Goal: Task Accomplishment & Management: Complete application form

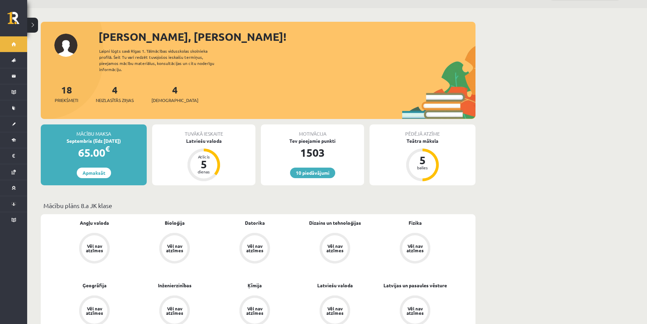
scroll to position [34, 0]
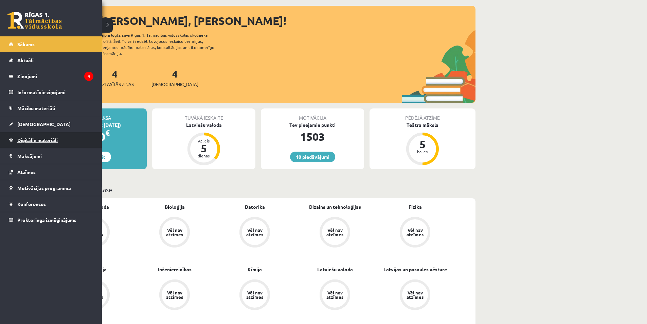
click at [27, 134] on link "Digitālie materiāli" at bounding box center [51, 140] width 85 height 16
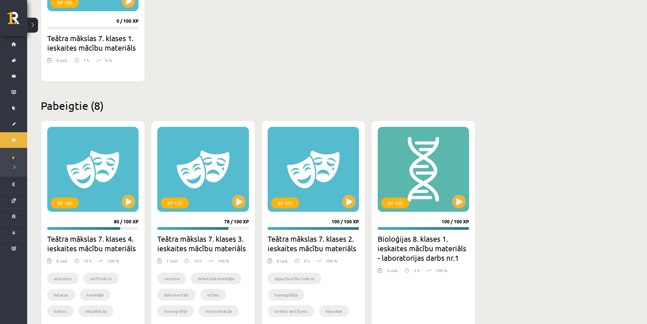
scroll to position [237, 0]
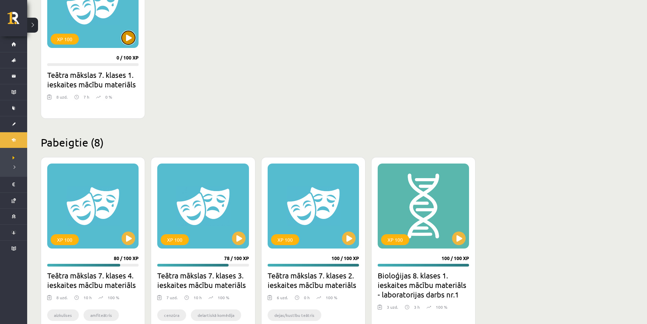
click at [123, 40] on button at bounding box center [129, 38] width 14 height 14
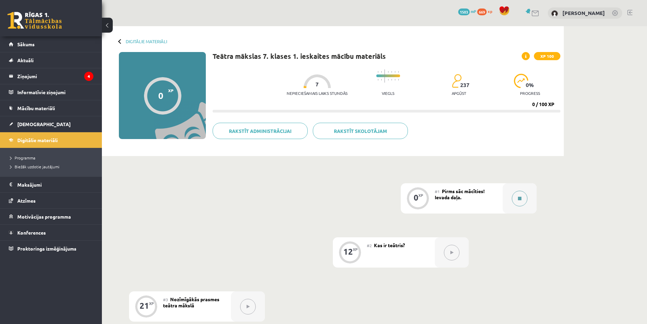
click at [526, 197] on button at bounding box center [520, 199] width 16 height 16
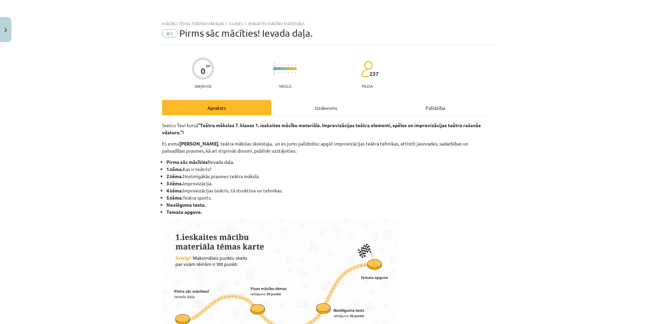
click at [342, 114] on div "Uzdevums" at bounding box center [325, 107] width 109 height 15
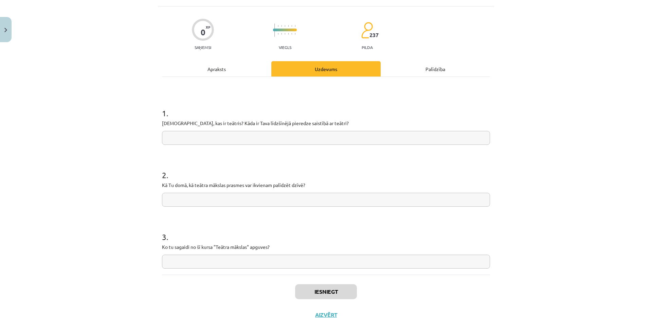
scroll to position [51, 0]
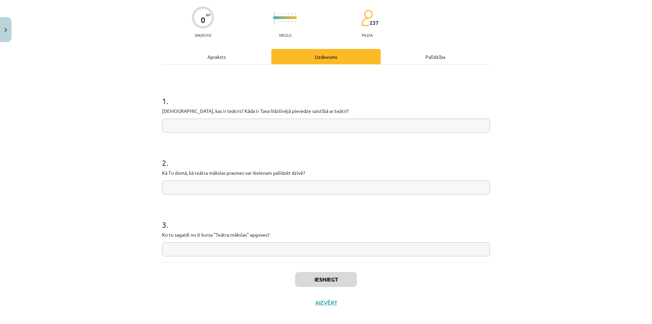
click at [290, 123] on input "text" at bounding box center [326, 126] width 328 height 14
click at [276, 186] on input "text" at bounding box center [326, 187] width 328 height 14
click at [281, 244] on input "text" at bounding box center [326, 249] width 328 height 14
click at [296, 274] on button "Iesniegt" at bounding box center [326, 279] width 62 height 15
click at [330, 307] on button "Nākamā nodarbība" at bounding box center [326, 307] width 67 height 16
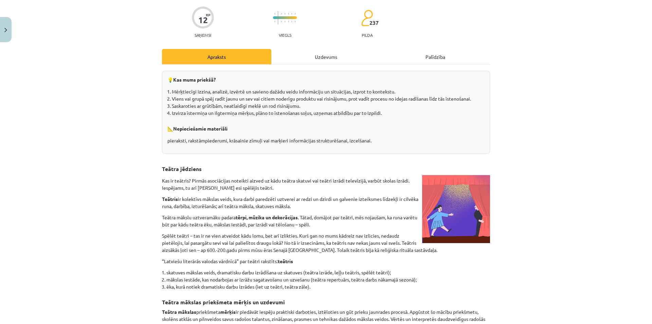
scroll to position [17, 0]
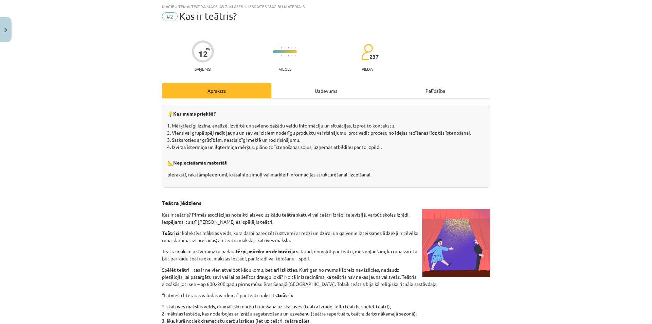
click at [302, 95] on div "Uzdevums" at bounding box center [325, 90] width 109 height 15
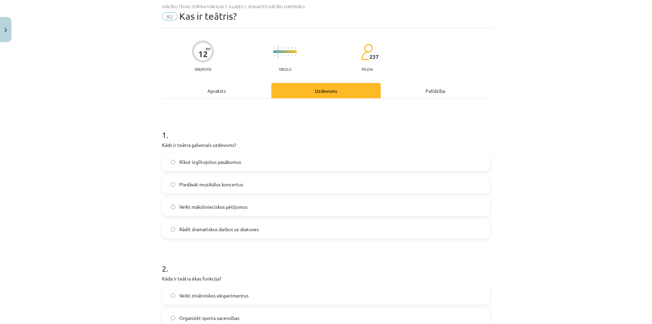
click at [210, 229] on span "Rādīt dramatiskus darbus uz skatuves" at bounding box center [218, 228] width 79 height 7
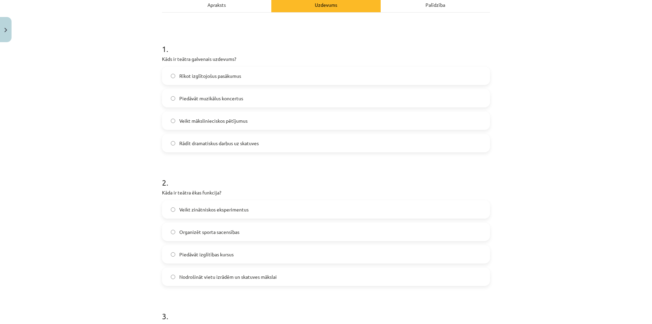
scroll to position [119, 0]
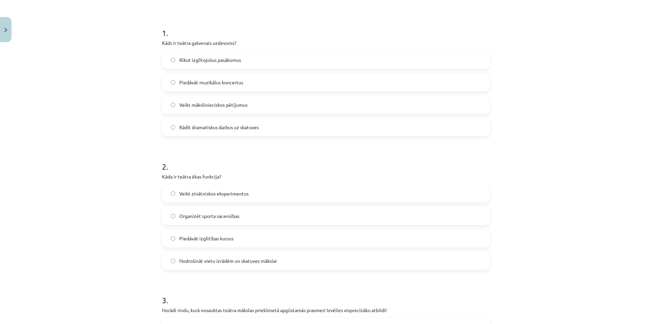
click at [207, 260] on span "Nodrošināt vietu izrādēm un skatuves mākslai" at bounding box center [227, 260] width 97 height 7
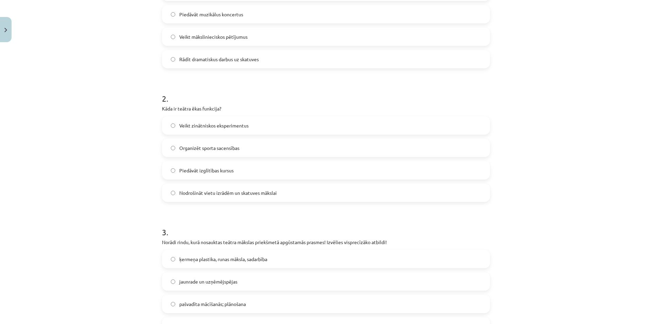
scroll to position [255, 0]
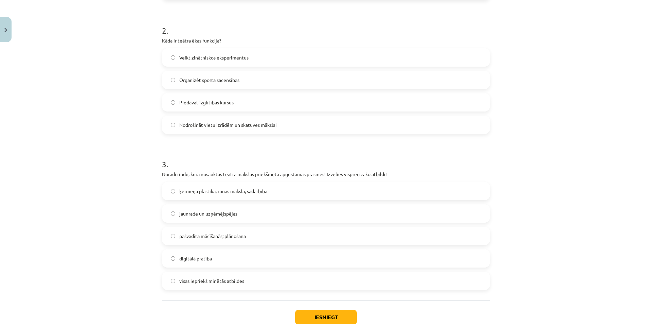
click at [336, 195] on label "ķermeņa plastika, runas māksla, sadarbība" at bounding box center [326, 190] width 327 height 17
click at [298, 316] on button "Iesniegt" at bounding box center [326, 316] width 62 height 15
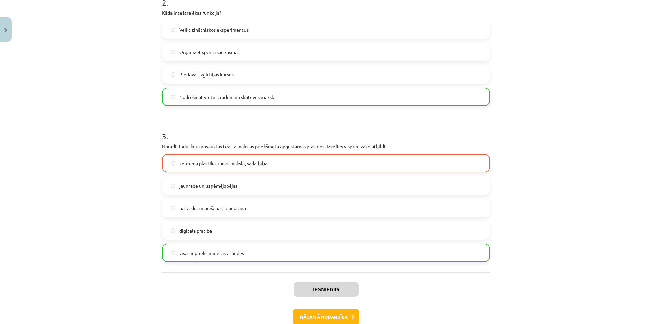
scroll to position [321, 0]
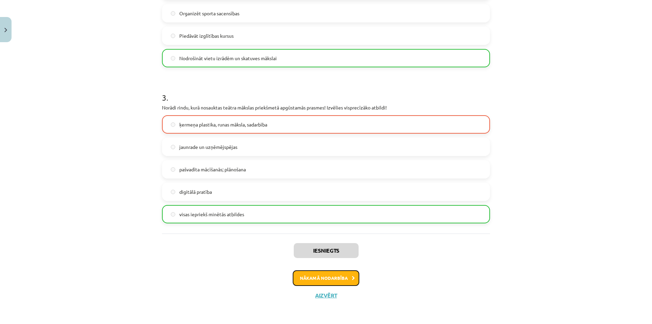
click at [321, 278] on button "Nākamā nodarbība" at bounding box center [326, 278] width 67 height 16
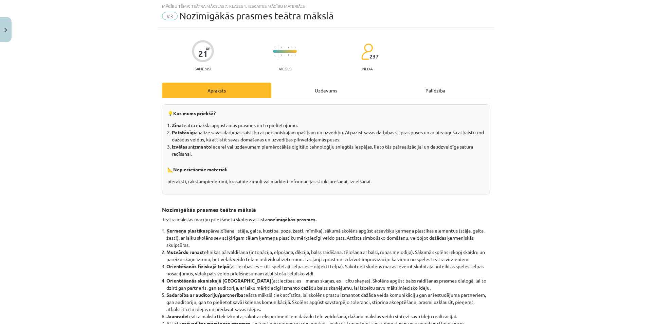
scroll to position [17, 0]
click at [308, 91] on div "Uzdevums" at bounding box center [325, 90] width 109 height 15
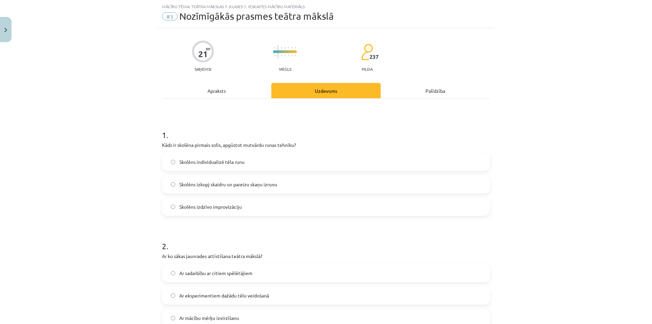
click at [237, 184] on span "Skolēns izkopj skaidru un pareizu skaņu izrunu" at bounding box center [228, 184] width 98 height 7
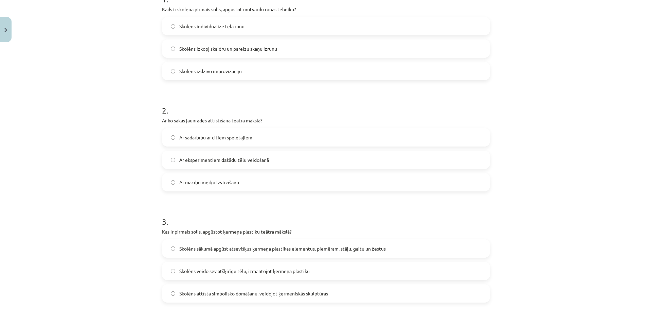
scroll to position [153, 0]
click at [181, 163] on span "Ar eksperimentiem dažādu tēlu veidošanā" at bounding box center [224, 159] width 90 height 7
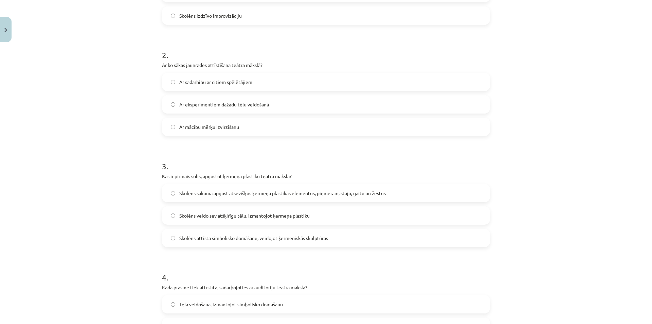
scroll to position [221, 0]
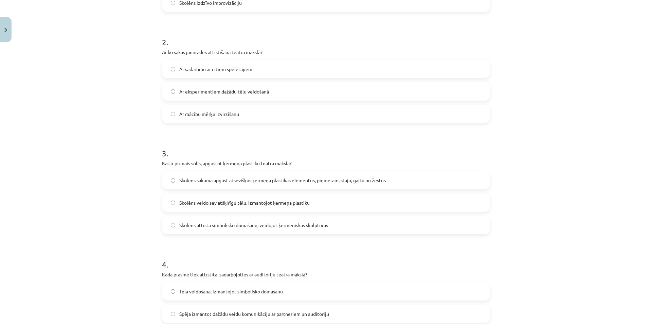
click at [238, 182] on span "Skolēns sākumā apgūst atsevišķus ķermeņa plastikas elementus, piemēram, stāju, …" at bounding box center [282, 180] width 206 height 7
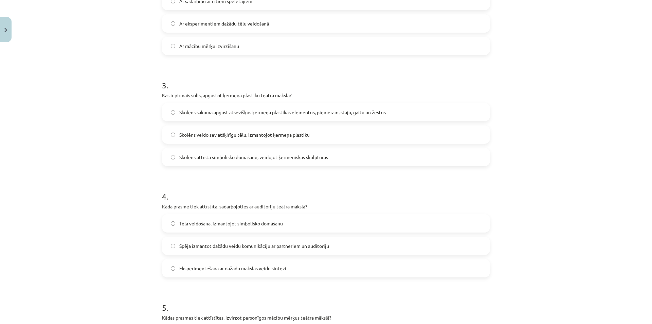
drag, startPoint x: 323, startPoint y: 243, endPoint x: 323, endPoint y: 247, distance: 3.4
click at [323, 247] on span "Spēja izmantot dažādu veidu komunikāciju ar partneriem un auditoriju" at bounding box center [254, 245] width 150 height 7
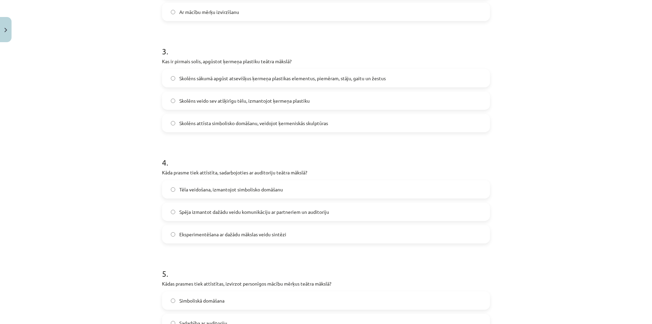
scroll to position [391, 0]
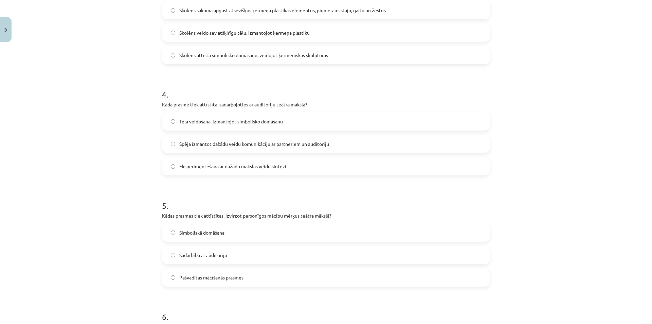
click at [289, 279] on label "Pašvadītas mācīšanās prasmes" at bounding box center [326, 277] width 327 height 17
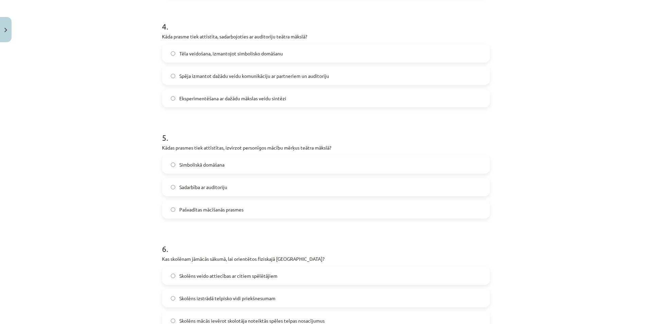
scroll to position [492, 0]
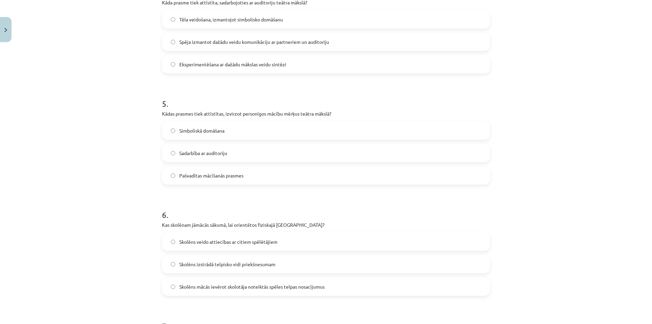
click at [359, 285] on label "Skolēns mācās ievērot skolotāja noteiktās spēles telpas nosacījumus" at bounding box center [326, 286] width 327 height 17
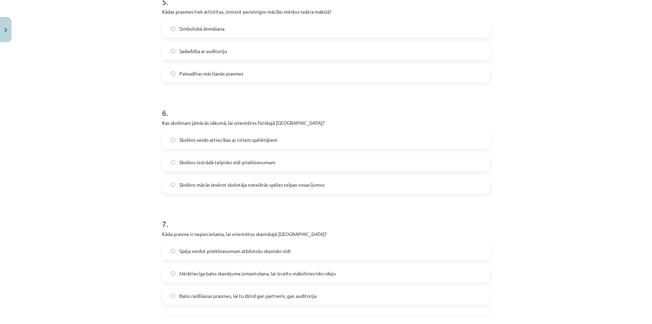
scroll to position [654, 0]
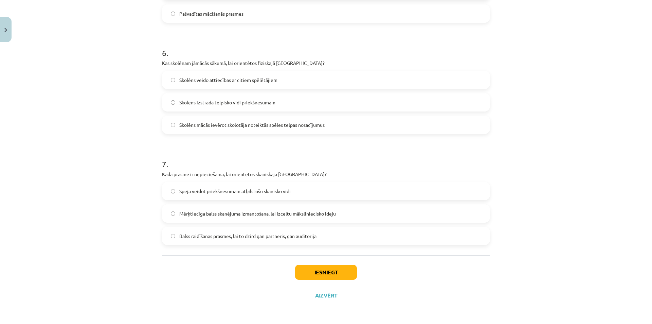
click at [367, 215] on label "Mērķtiecīga balss skanējuma izmantošana, lai izceltu māksliniecisko ideju" at bounding box center [326, 213] width 327 height 17
click at [341, 275] on button "Iesniegt" at bounding box center [326, 272] width 62 height 15
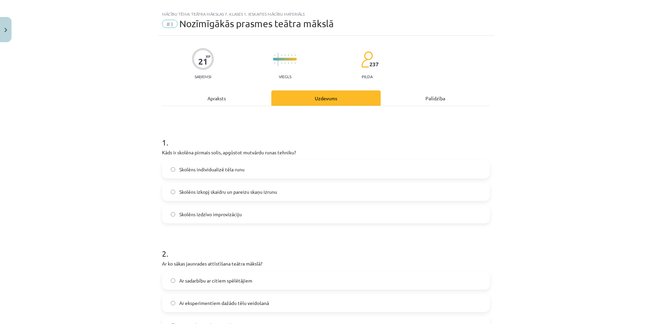
scroll to position [9, 0]
click at [141, 256] on div "Mācību tēma: Teātra mākslas 7. klases 1. ieskaites mācību materiāls #3 Nozīmīgā…" at bounding box center [326, 162] width 652 height 324
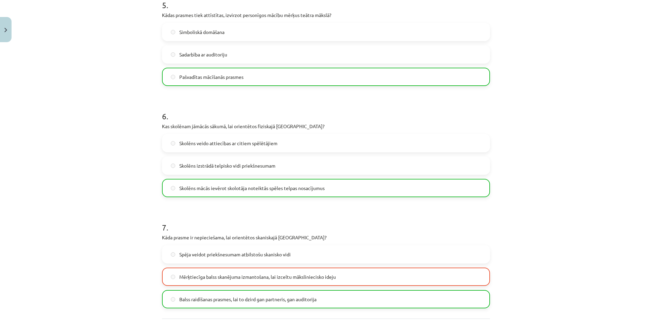
scroll to position [654, 0]
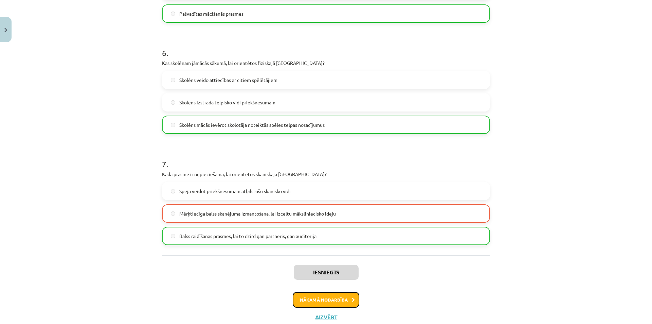
click at [310, 295] on button "Nākamā nodarbība" at bounding box center [326, 300] width 67 height 16
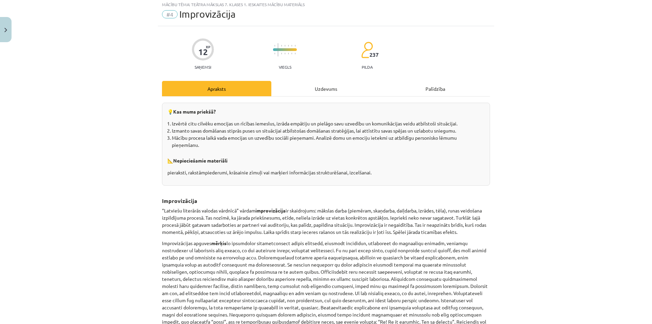
scroll to position [17, 0]
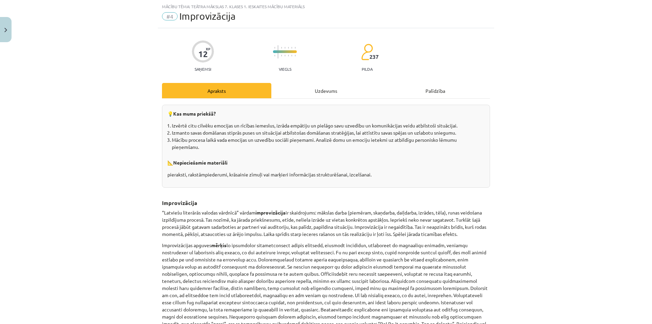
click at [289, 91] on div "Uzdevums" at bounding box center [325, 90] width 109 height 15
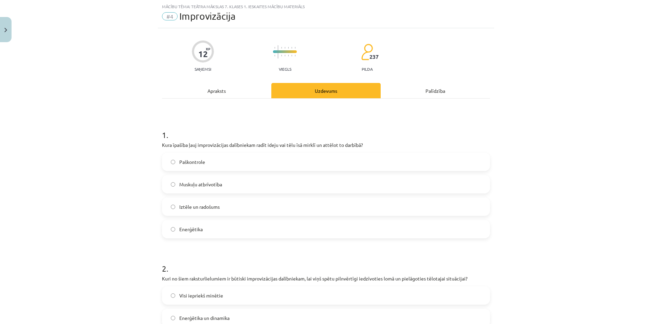
click at [247, 206] on label "Iztēle un radošums" at bounding box center [326, 206] width 327 height 17
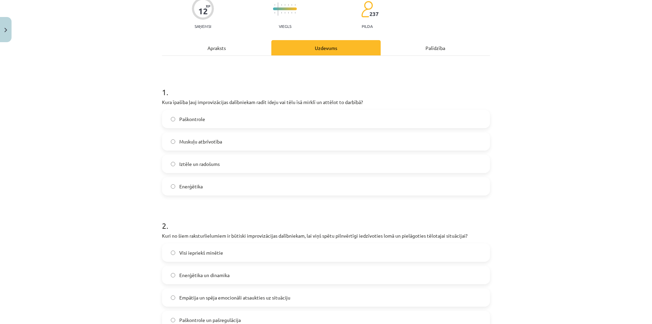
scroll to position [85, 0]
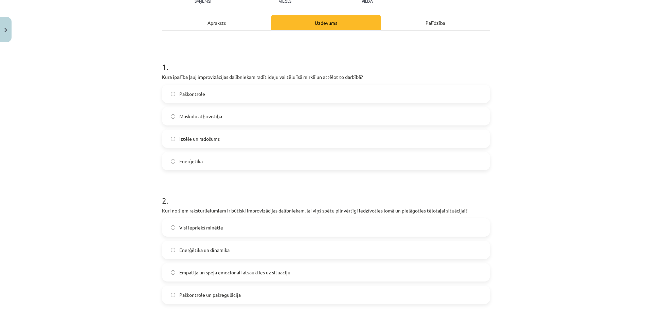
click at [264, 231] on label "Visi iepriekš minētie" at bounding box center [326, 227] width 327 height 17
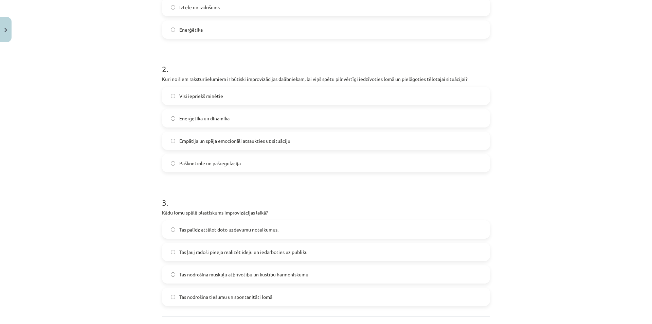
scroll to position [277, 0]
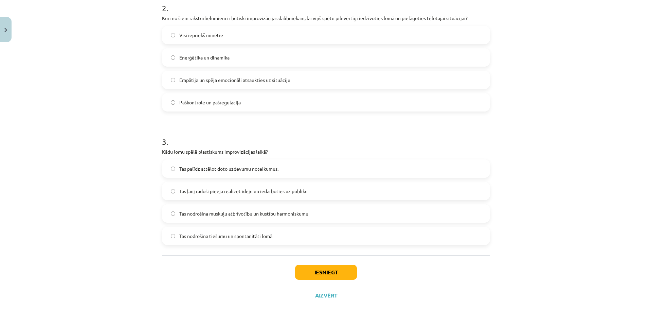
click at [336, 215] on label "Tas nodrošina muskuļu atbrīvotību un kustību harmoniskumu" at bounding box center [326, 213] width 327 height 17
click at [304, 268] on button "Iesniegt" at bounding box center [326, 272] width 62 height 15
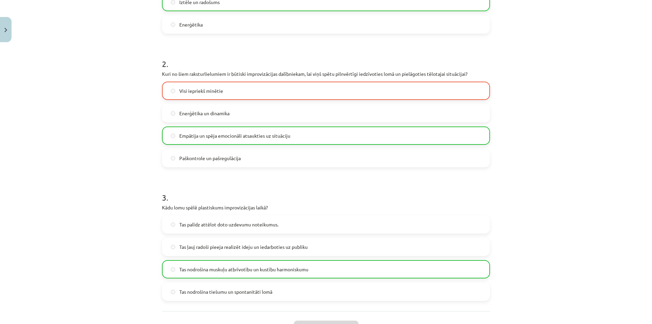
scroll to position [272, 0]
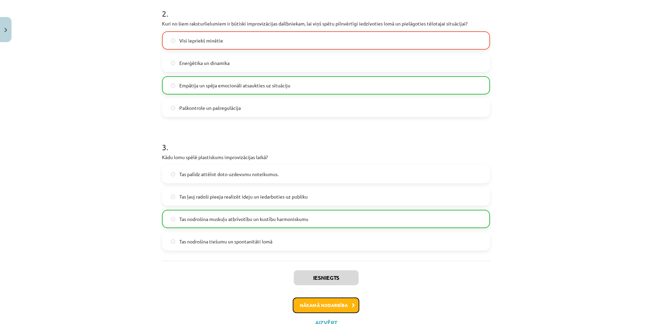
click at [311, 307] on button "Nākamā nodarbība" at bounding box center [326, 305] width 67 height 16
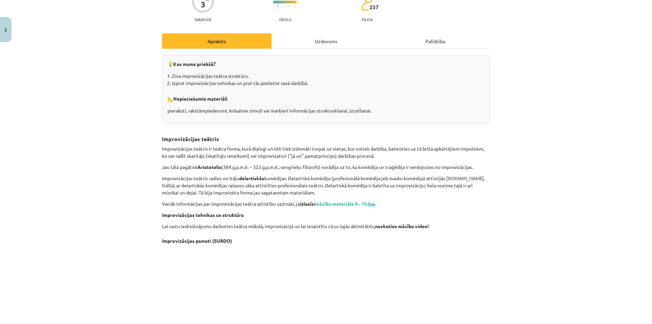
scroll to position [17, 0]
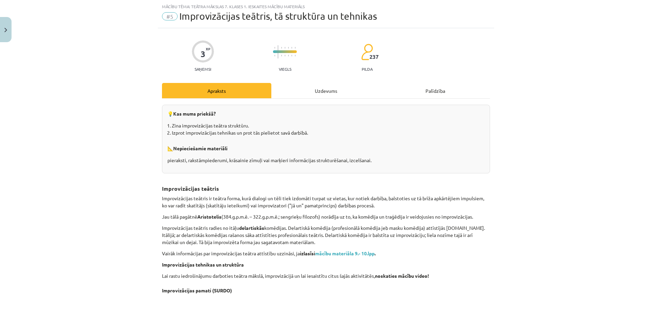
click at [321, 91] on div "Uzdevums" at bounding box center [325, 90] width 109 height 15
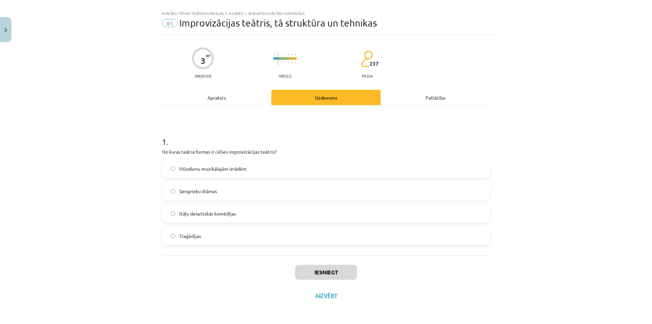
scroll to position [10, 0]
click at [289, 167] on label "Mūsdienu muzikālajām izrādēm" at bounding box center [326, 168] width 327 height 17
click at [292, 217] on label "Itāļu delartiskās komēdijas" at bounding box center [326, 213] width 327 height 17
click at [240, 98] on div "Apraksts" at bounding box center [216, 97] width 109 height 15
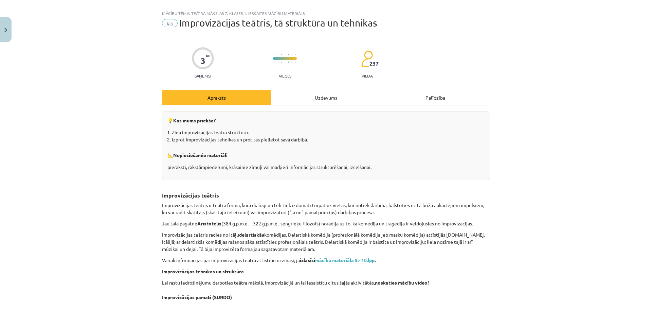
click at [323, 103] on div "Uzdevums" at bounding box center [325, 97] width 109 height 15
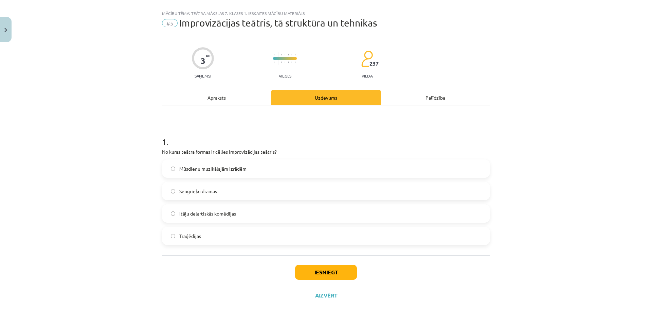
click at [245, 234] on label "Traģēdijas" at bounding box center [326, 235] width 327 height 17
click at [326, 268] on button "Iesniegt" at bounding box center [326, 272] width 62 height 15
drag, startPoint x: 263, startPoint y: 184, endPoint x: 263, endPoint y: 190, distance: 5.8
click at [263, 188] on label "Sengrieķu drāmas" at bounding box center [326, 190] width 327 height 17
click at [263, 190] on label "Sengrieķu drāmas" at bounding box center [326, 190] width 327 height 17
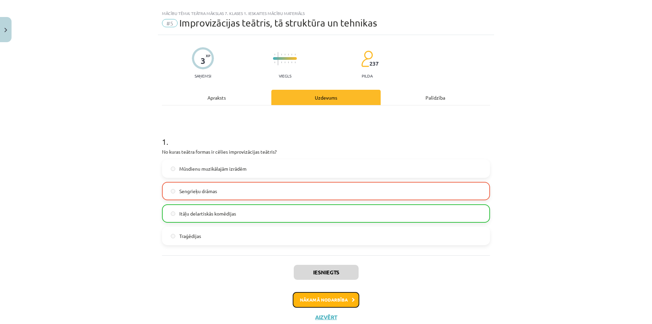
click at [324, 306] on button "Nākamā nodarbība" at bounding box center [326, 300] width 67 height 16
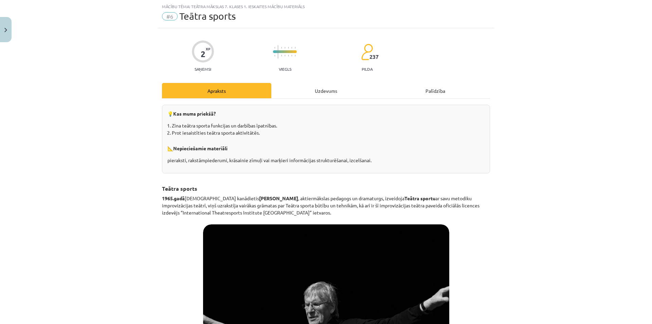
click at [332, 88] on div "Uzdevums" at bounding box center [325, 90] width 109 height 15
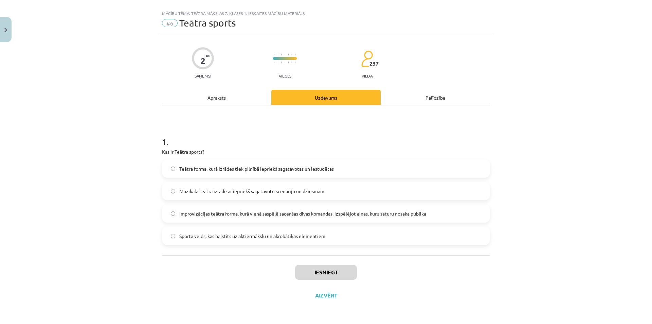
click at [339, 218] on label "Improvizācijas teātra forma, kurā vienā saspēlē sacenšas divas komandas, izspēl…" at bounding box center [326, 213] width 327 height 17
click at [330, 272] on button "Iesniegt" at bounding box center [326, 272] width 62 height 15
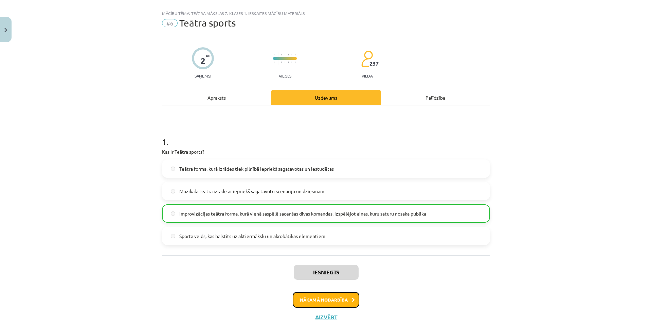
click at [338, 300] on button "Nākamā nodarbība" at bounding box center [326, 300] width 67 height 16
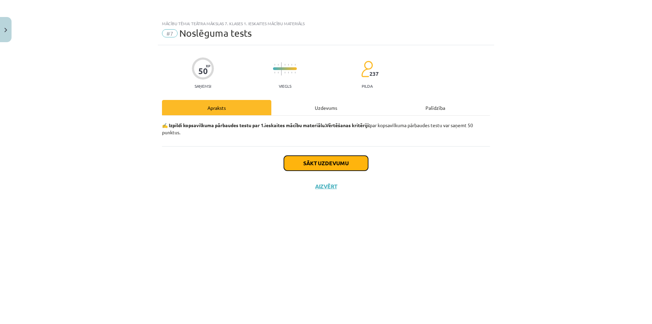
click at [327, 165] on button "Sākt uzdevumu" at bounding box center [326, 163] width 84 height 15
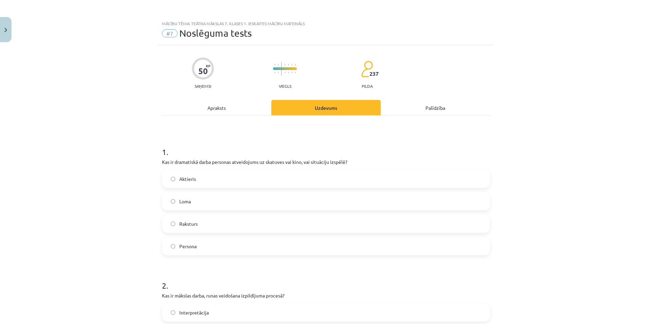
click at [208, 222] on label "Raksturs" at bounding box center [326, 223] width 327 height 17
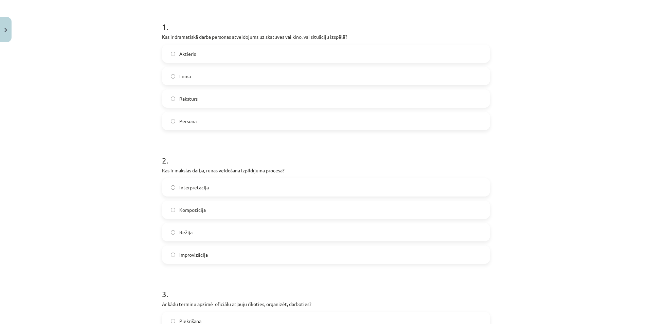
scroll to position [136, 0]
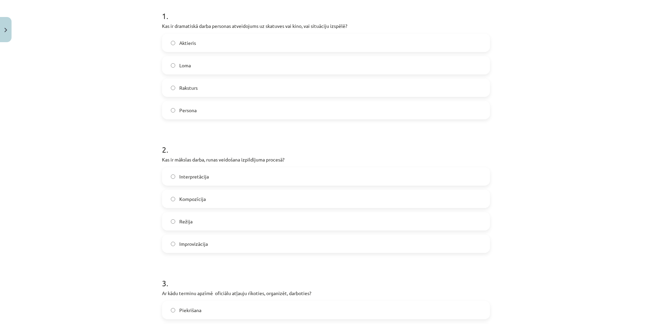
click at [183, 248] on label "Improvizācija" at bounding box center [326, 243] width 327 height 17
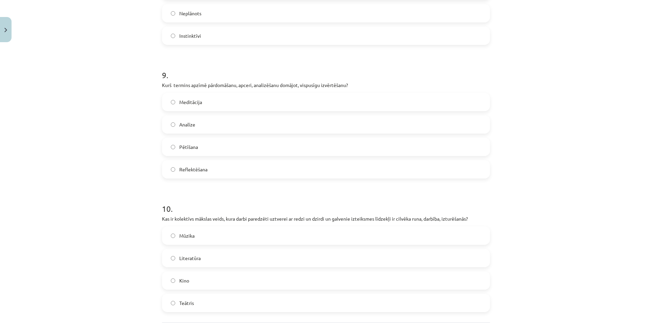
scroll to position [1211, 0]
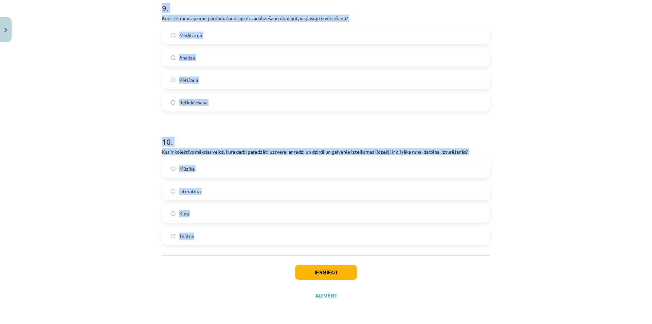
drag, startPoint x: 149, startPoint y: 78, endPoint x: 477, endPoint y: 240, distance: 366.5
click at [477, 240] on div "Mācību tēma: Teātra mākslas 7. klases 1. ieskaites mācību materiāls #7 Noslēgum…" at bounding box center [326, 162] width 652 height 324
copy form "3 . Lo ipsu dolorsi ametco adipisci elitsed doeiusmo, temporinc, utlaboree? Dol…"
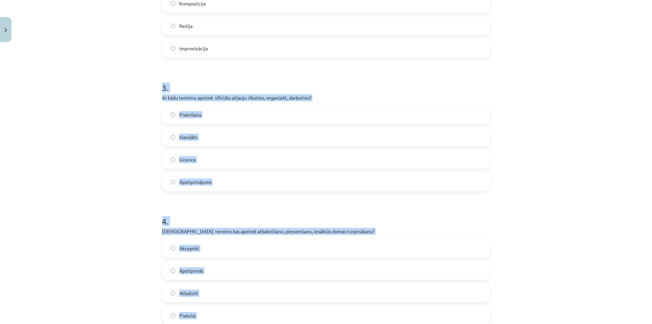
scroll to position [328, 0]
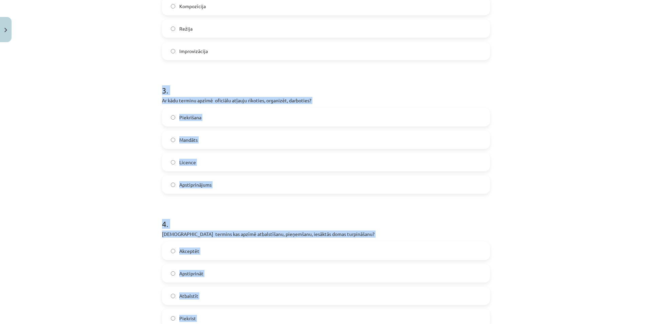
click at [208, 165] on label "Licence" at bounding box center [326, 161] width 327 height 17
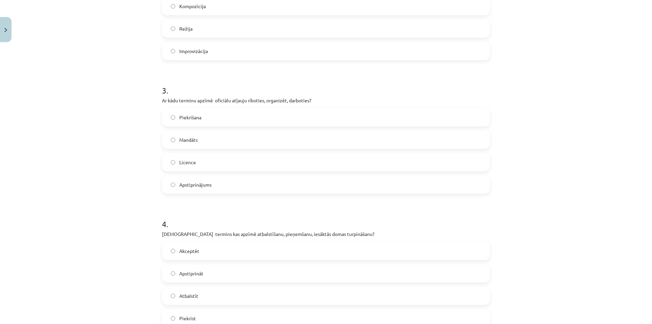
scroll to position [362, 0]
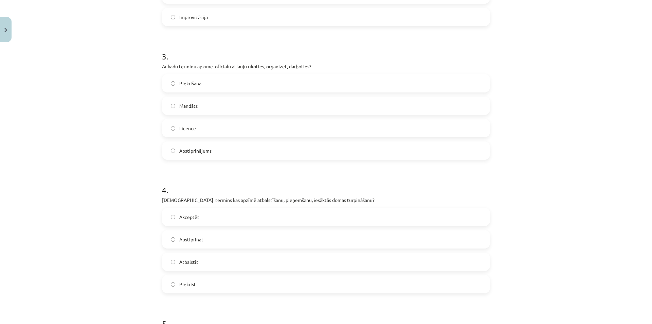
click at [221, 220] on label "Akceptēt" at bounding box center [326, 216] width 327 height 17
click at [222, 259] on label "Atbalstīt" at bounding box center [326, 261] width 327 height 17
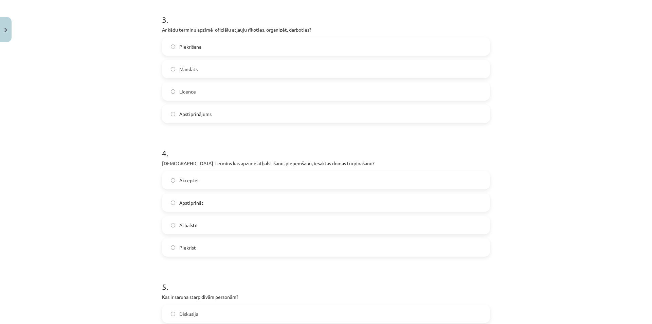
scroll to position [464, 0]
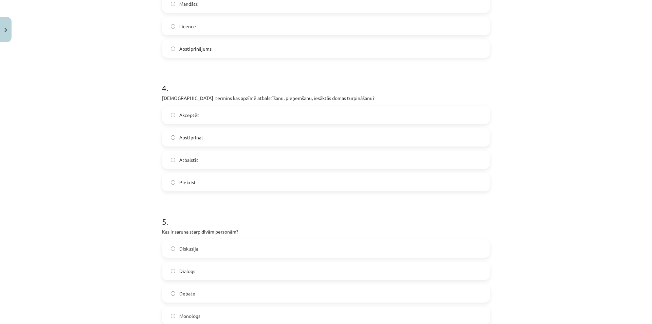
click at [205, 272] on label "Dialogs" at bounding box center [326, 270] width 327 height 17
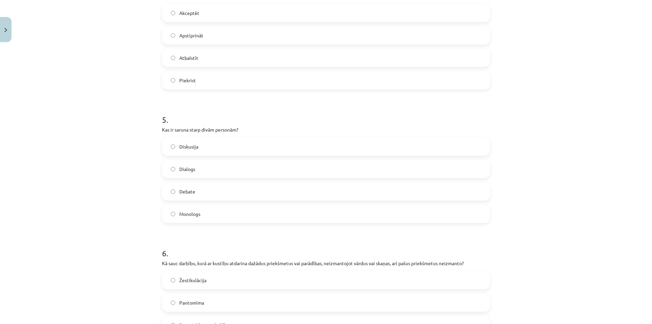
scroll to position [600, 0]
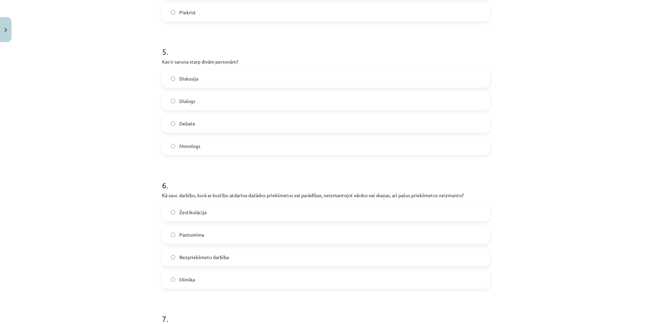
click at [217, 280] on label "Mīmika" at bounding box center [326, 279] width 327 height 17
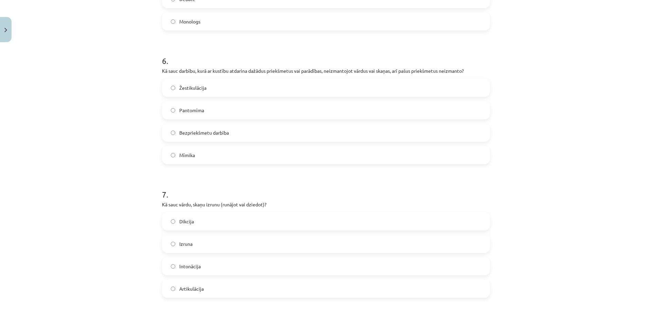
scroll to position [770, 0]
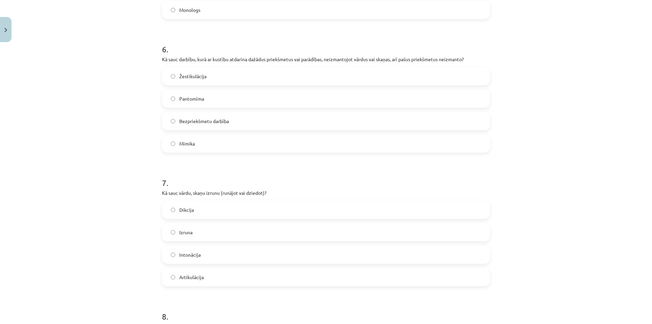
click at [248, 214] on label "Dikcija" at bounding box center [326, 209] width 327 height 17
click at [240, 293] on form "1 . Kas ir dramatiskā darba personas atveidojums uz skatuves vai kino, vai situ…" at bounding box center [326, 25] width 328 height 1321
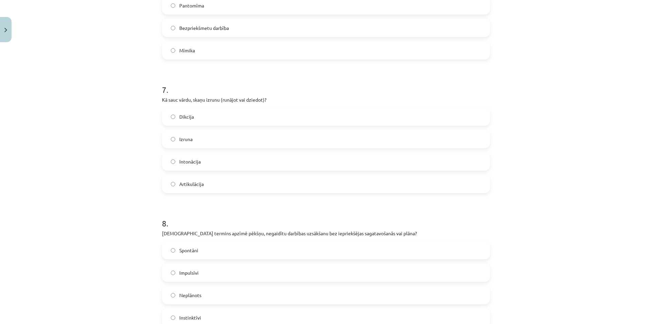
scroll to position [940, 0]
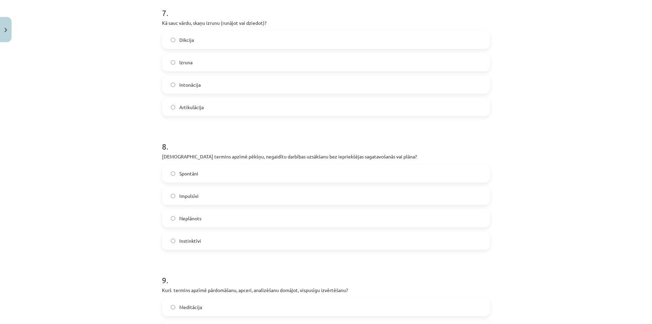
click at [270, 215] on label "Neplānots" at bounding box center [326, 218] width 327 height 17
click at [179, 177] on span "Spontāni" at bounding box center [188, 173] width 19 height 7
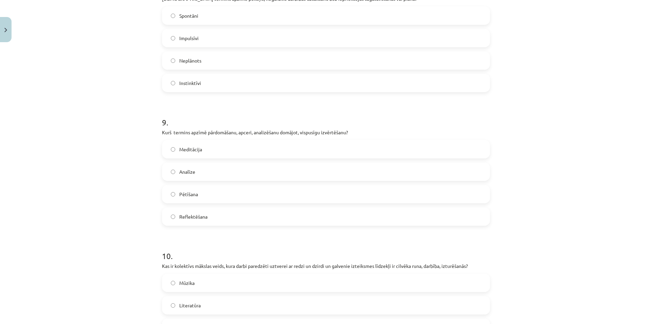
scroll to position [1109, 0]
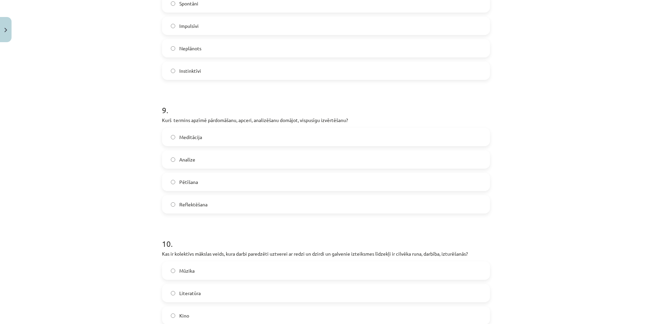
drag, startPoint x: 179, startPoint y: 221, endPoint x: 183, endPoint y: 219, distance: 4.6
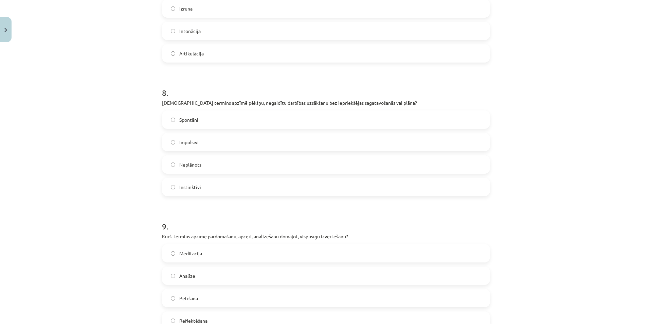
scroll to position [1053, 0]
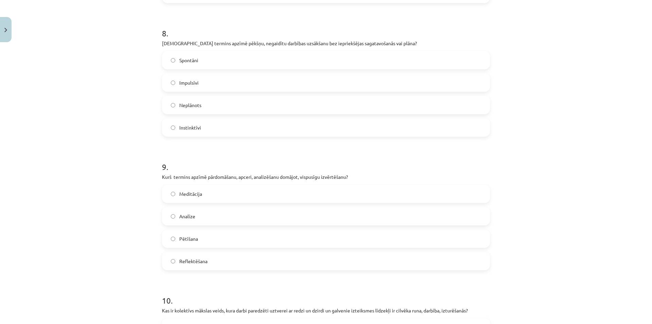
click at [229, 213] on label "Analīze" at bounding box center [326, 215] width 327 height 17
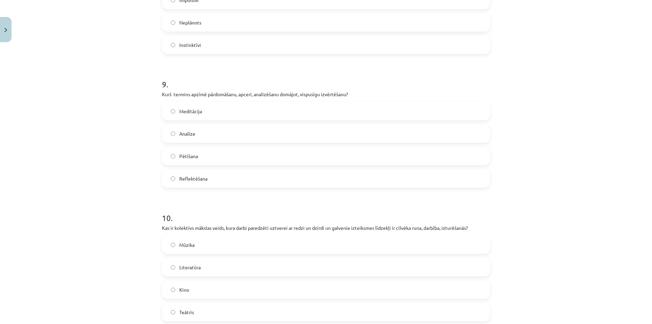
scroll to position [1189, 0]
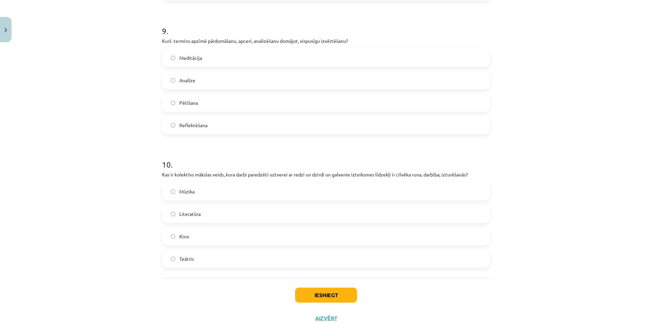
click at [271, 251] on label "Teātris" at bounding box center [326, 258] width 327 height 17
click at [300, 285] on div "Iesniegt Aizvērt" at bounding box center [326, 302] width 328 height 48
click at [317, 295] on button "Iesniegt" at bounding box center [326, 294] width 62 height 15
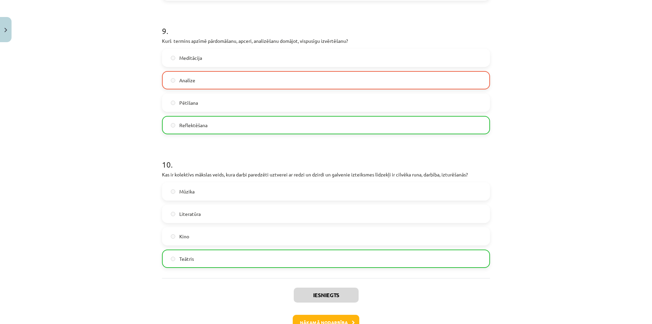
scroll to position [1233, 0]
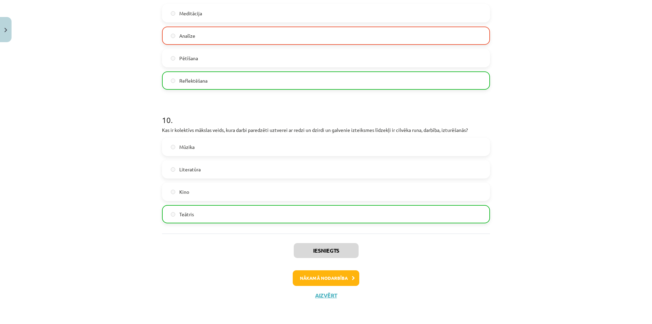
click at [314, 264] on div "Iesniegts Nākamā nodarbība Aizvērt" at bounding box center [326, 267] width 328 height 69
click at [314, 275] on button "Nākamā nodarbība" at bounding box center [326, 278] width 67 height 16
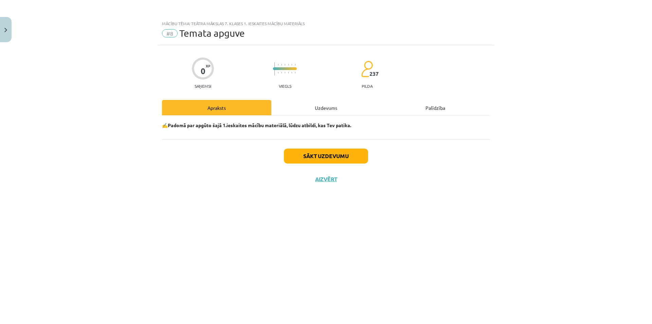
click at [295, 167] on div "Sākt uzdevumu Aizvērt" at bounding box center [326, 163] width 328 height 48
click at [306, 152] on button "Sākt uzdevumu" at bounding box center [326, 155] width 84 height 15
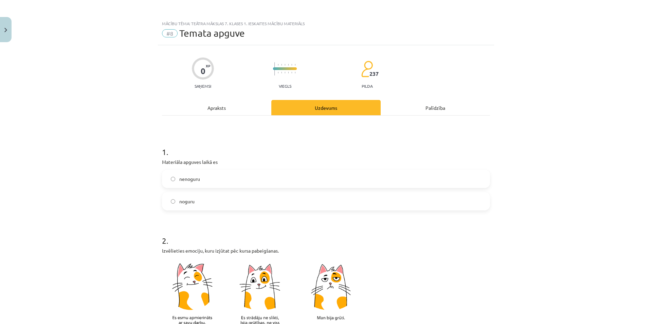
click at [226, 178] on label "nenoguru" at bounding box center [326, 178] width 327 height 17
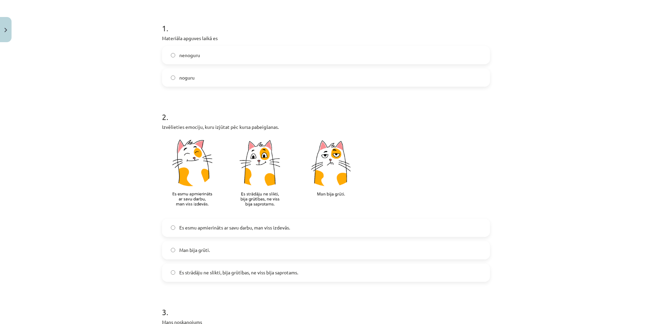
scroll to position [136, 0]
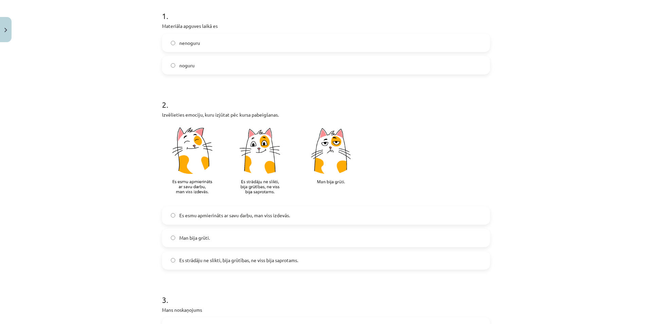
click at [381, 263] on label "Es strādāju ne slikti, bija grūtības, ne viss bija saprotams." at bounding box center [326, 260] width 327 height 17
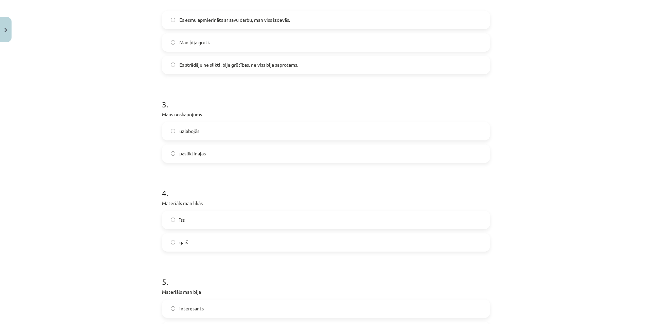
scroll to position [374, 0]
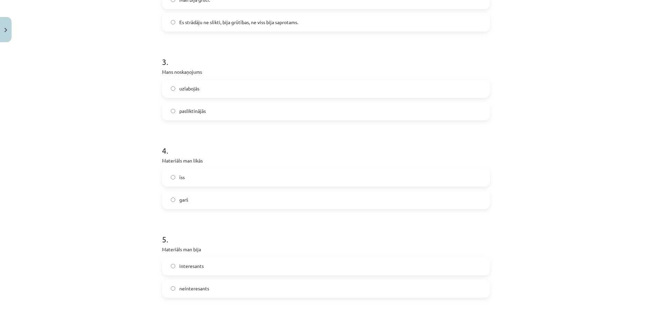
click at [195, 181] on label "īss" at bounding box center [326, 177] width 327 height 17
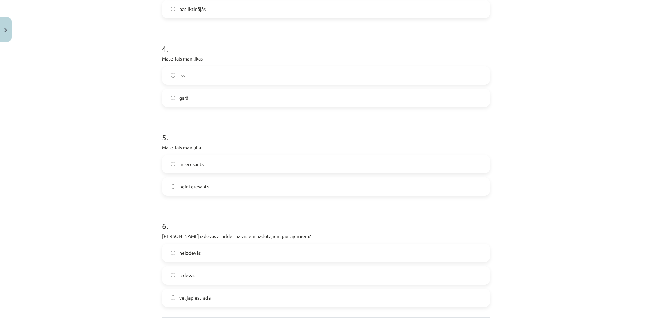
scroll to position [509, 0]
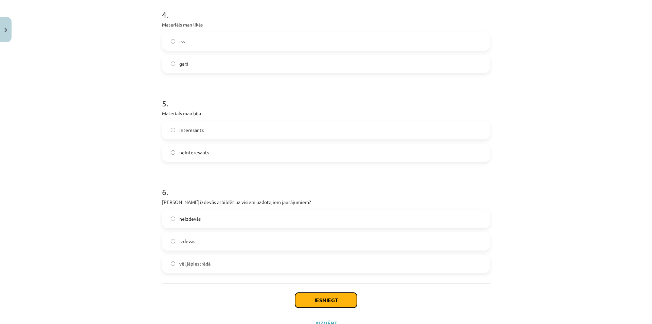
click at [339, 300] on button "Iesniegt" at bounding box center [326, 299] width 62 height 15
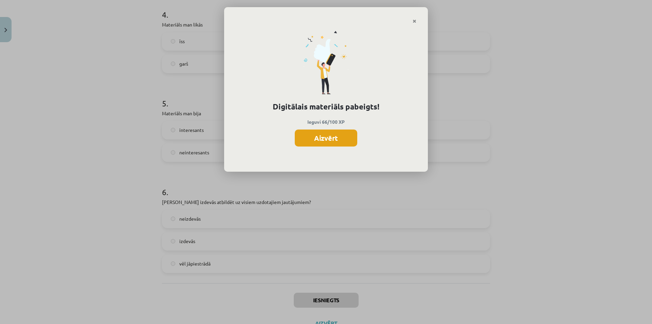
click at [305, 139] on button "Aizvērt" at bounding box center [326, 137] width 62 height 17
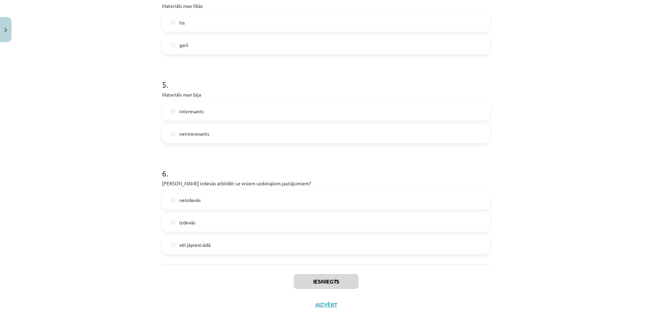
scroll to position [537, 0]
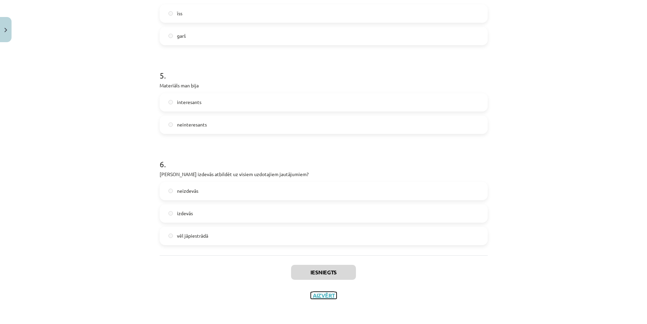
click at [320, 293] on button "Aizvērt" at bounding box center [324, 295] width 26 height 7
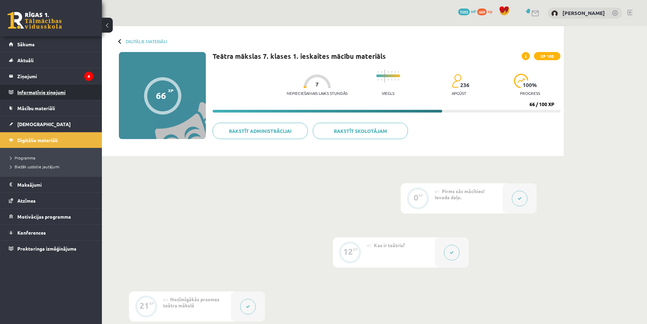
click at [77, 84] on legend "Informatīvie ziņojumi 0" at bounding box center [55, 92] width 76 height 16
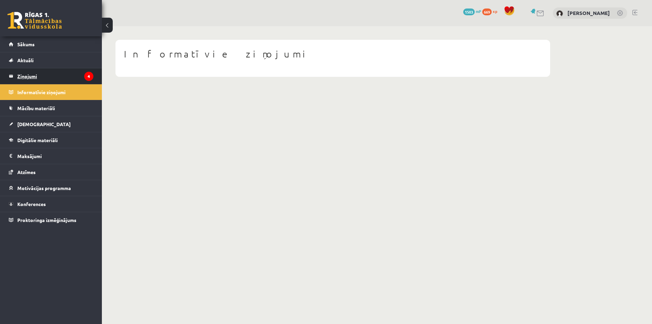
click at [79, 77] on legend "Ziņojumi 4" at bounding box center [55, 76] width 76 height 16
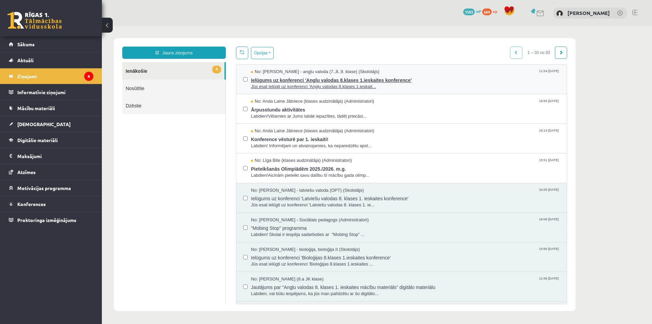
click at [284, 87] on span "Jūs esat ielūgti uz konferenci 'Angļu valodas 8.klases 1.ieskait..." at bounding box center [405, 87] width 309 height 6
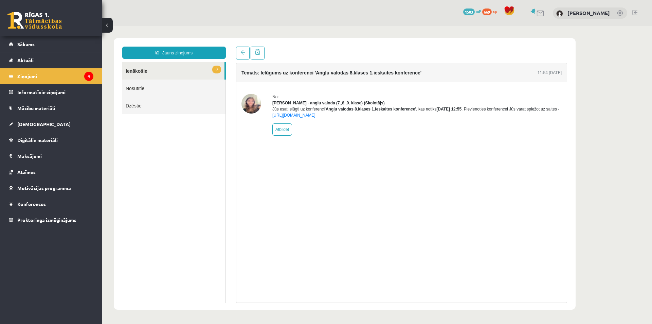
click at [232, 34] on body "Jauns ziņojums 3 Ienākošie Nosūtītie Dzēstie * ********* ********* ******* Tema…" at bounding box center [377, 173] width 550 height 295
click at [165, 64] on link "3 Ienākošie" at bounding box center [173, 70] width 102 height 17
click at [163, 69] on link "3 Ienākošie" at bounding box center [173, 70] width 102 height 17
click at [80, 80] on legend "Ziņojumi 4" at bounding box center [55, 76] width 76 height 16
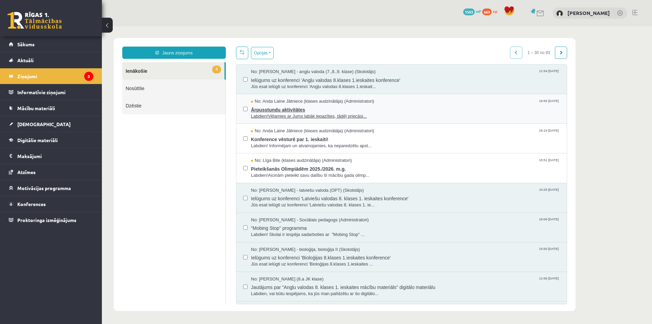
click at [288, 110] on span "Ārpusstundu aktivitātes" at bounding box center [405, 109] width 309 height 8
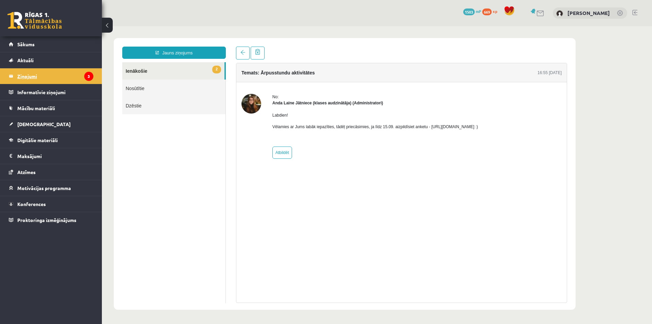
click at [89, 77] on icon "3" at bounding box center [88, 76] width 9 height 9
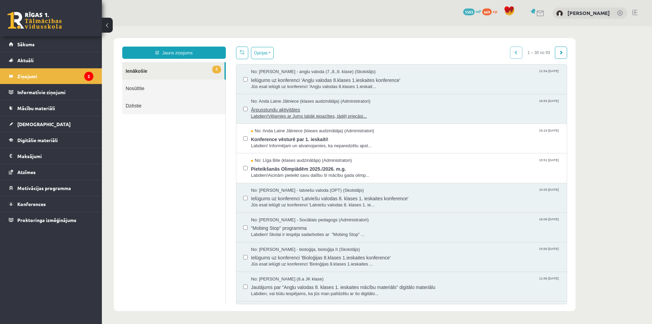
click at [384, 109] on span "Ārpusstundu aktivitātes" at bounding box center [405, 109] width 309 height 8
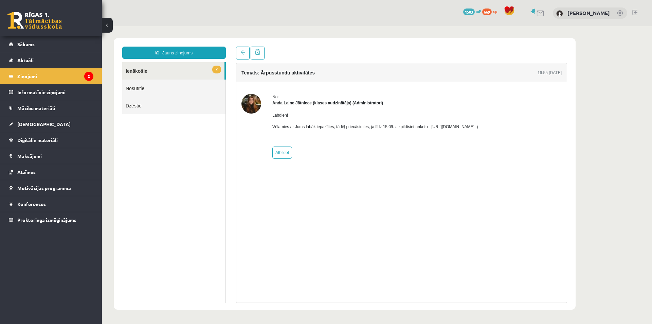
drag, startPoint x: 427, startPoint y: 127, endPoint x: 500, endPoint y: 124, distance: 73.4
click at [478, 124] on p "Vēlamies ar Jums labāk iepazīties, tādēļ priecāsimies, ja līdz 15.09. aizpildīs…" at bounding box center [375, 127] width 206 height 6
copy p "[URL][DOMAIN_NAME]"
click at [182, 71] on link "2 Ienākošie" at bounding box center [173, 70] width 102 height 17
click at [82, 76] on legend "Ziņojumi 2" at bounding box center [55, 76] width 76 height 16
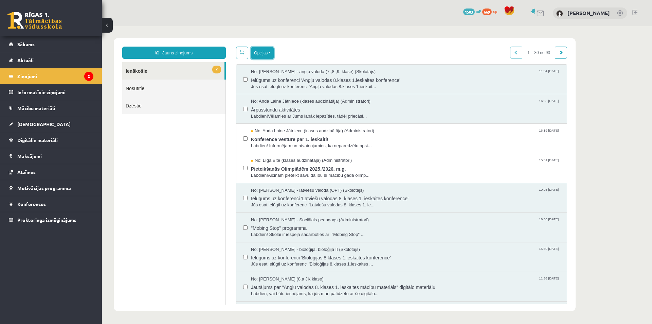
click at [256, 53] on button "Opcijas" at bounding box center [262, 53] width 23 height 12
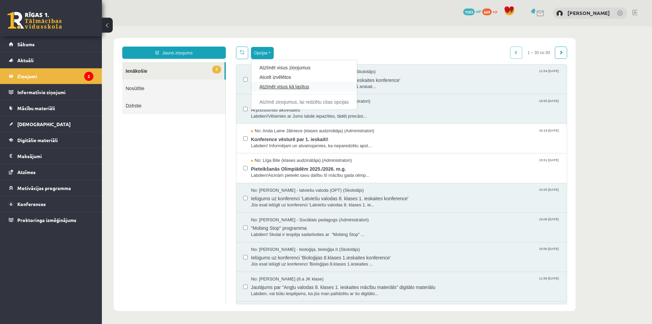
click at [271, 85] on link "Atzīmēt visus kā lasītus" at bounding box center [303, 86] width 89 height 7
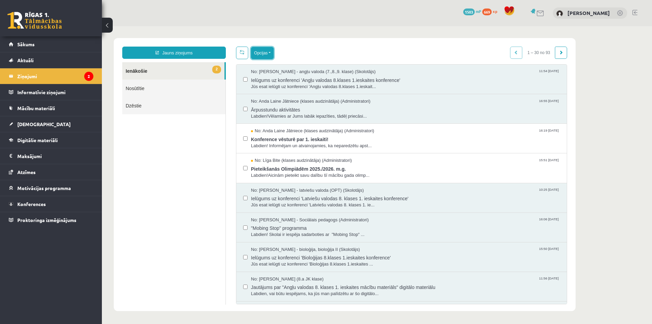
click at [263, 53] on button "Opcijas" at bounding box center [262, 53] width 23 height 12
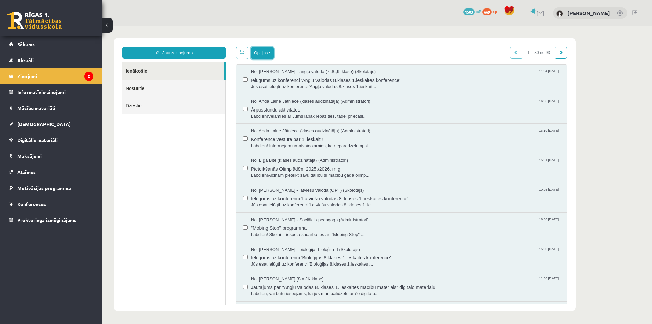
click at [264, 54] on button "Opcijas" at bounding box center [262, 53] width 23 height 12
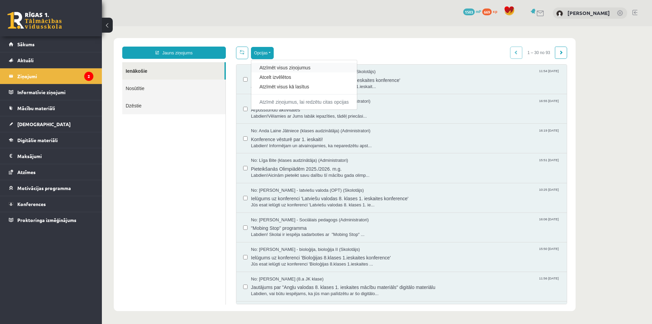
click at [273, 71] on div "Atzīmēt visus ziņojumus" at bounding box center [304, 68] width 106 height 10
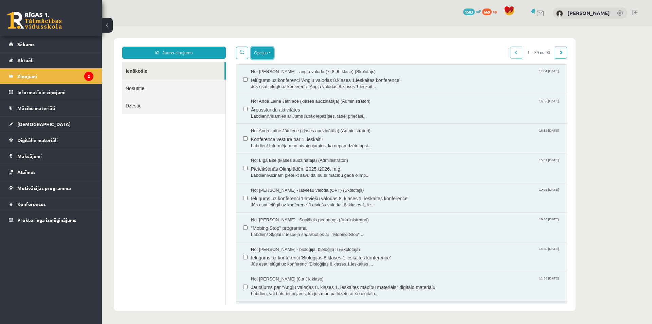
click at [270, 54] on button "Opcijas" at bounding box center [262, 53] width 23 height 12
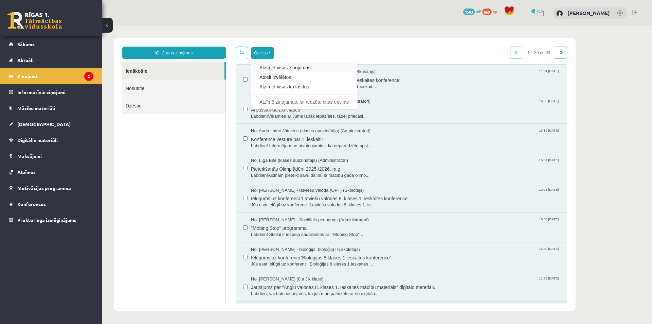
click at [261, 69] on link "Atzīmēt visus ziņojumus" at bounding box center [303, 67] width 89 height 7
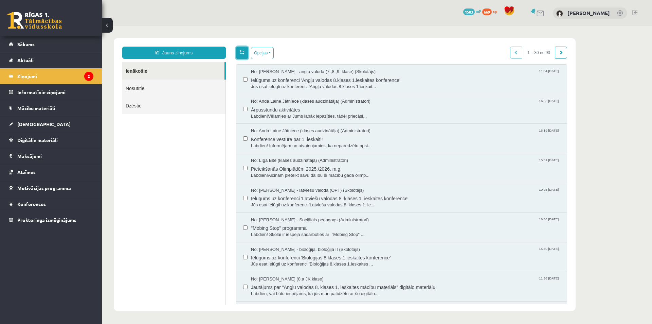
click at [239, 53] on link at bounding box center [242, 53] width 12 height 13
drag, startPoint x: 272, startPoint y: 104, endPoint x: 292, endPoint y: 58, distance: 50.3
click at [293, 58] on div "Opcijas Atzīmēt visus ziņojumus Atcelt izvēlētos Atzīmēt visus kā lasītus Atzīm…" at bounding box center [401, 175] width 341 height 257
click at [257, 54] on button "Opcijas" at bounding box center [262, 53] width 23 height 12
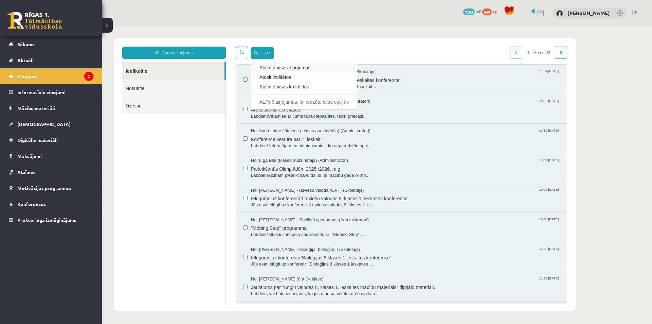
click at [259, 72] on div "Atzīmēt visus ziņojumus" at bounding box center [304, 68] width 106 height 10
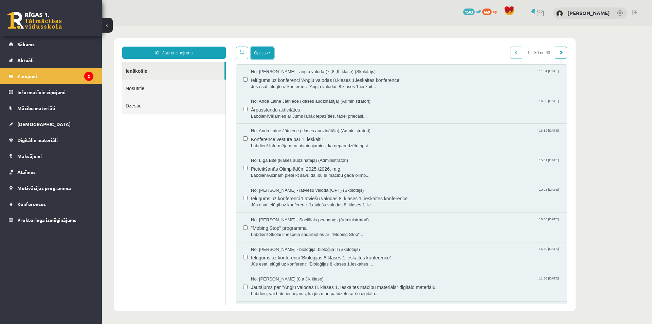
click at [259, 55] on button "Opcijas" at bounding box center [262, 53] width 23 height 12
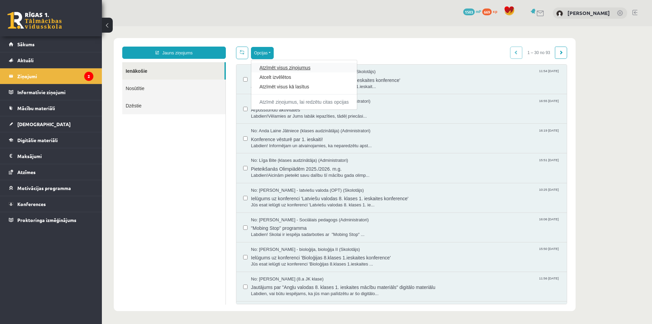
click at [261, 66] on link "Atzīmēt visus ziņojumus" at bounding box center [303, 67] width 89 height 7
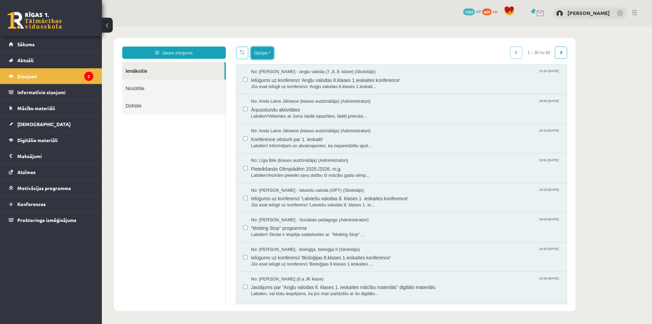
click at [264, 53] on button "Opcijas" at bounding box center [262, 53] width 23 height 12
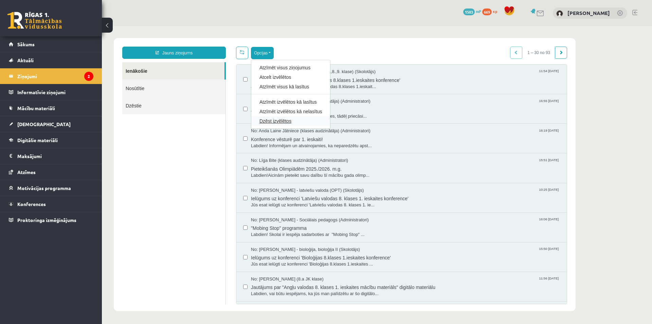
click at [279, 119] on link "Dzēst izvēlētos" at bounding box center [290, 120] width 62 height 7
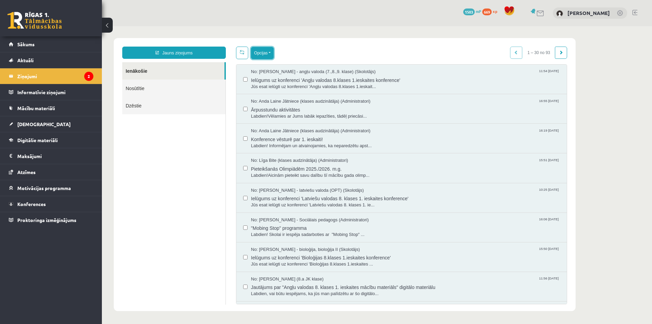
click at [266, 51] on button "Opcijas" at bounding box center [262, 53] width 23 height 12
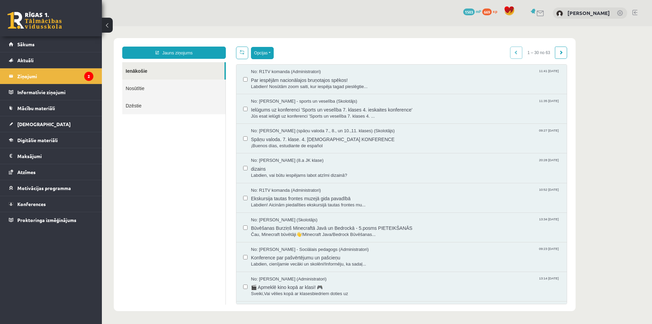
click at [261, 57] on button "Opcijas" at bounding box center [262, 53] width 23 height 12
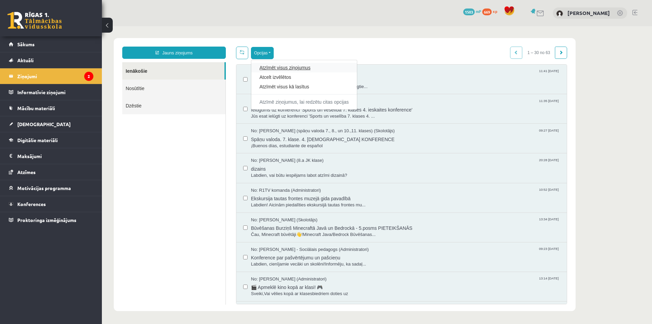
click at [264, 69] on link "Atzīmēt visus ziņojumus" at bounding box center [303, 67] width 89 height 7
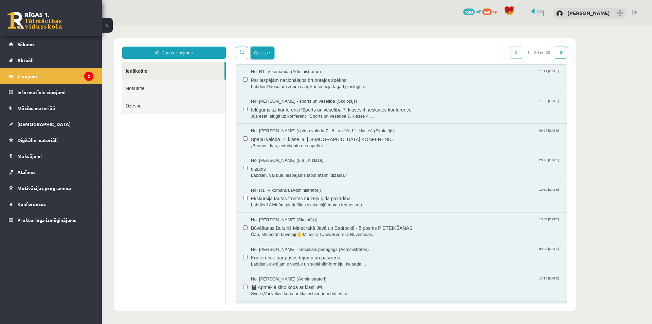
click at [262, 54] on button "Opcijas" at bounding box center [262, 53] width 23 height 12
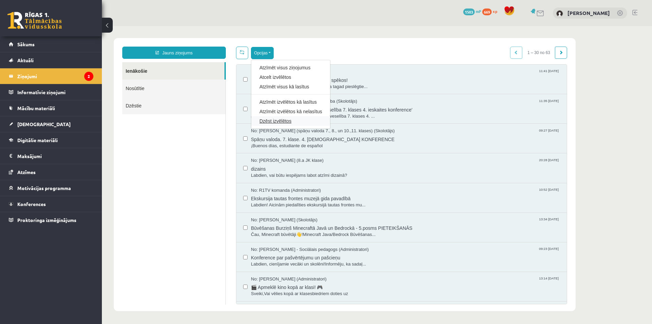
click at [277, 120] on link "Dzēst izvēlētos" at bounding box center [290, 120] width 62 height 7
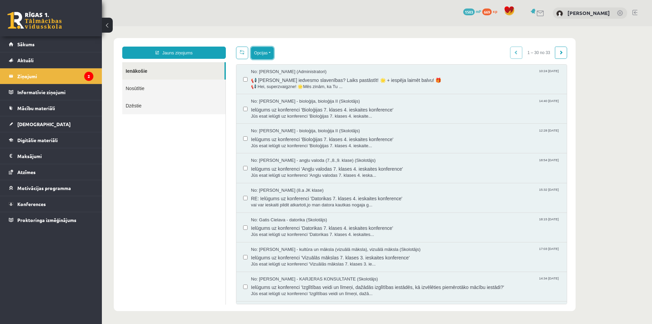
click at [258, 56] on button "Opcijas" at bounding box center [262, 53] width 23 height 12
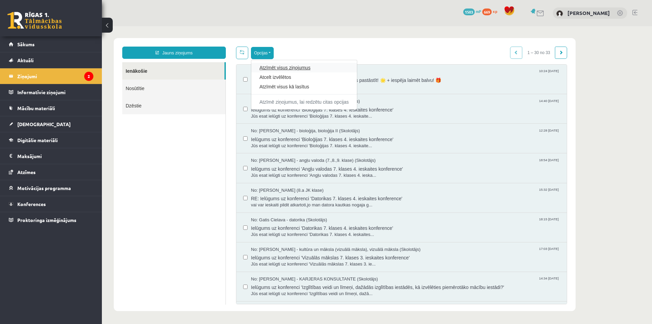
click at [271, 69] on link "Atzīmēt visus ziņojumus" at bounding box center [303, 67] width 89 height 7
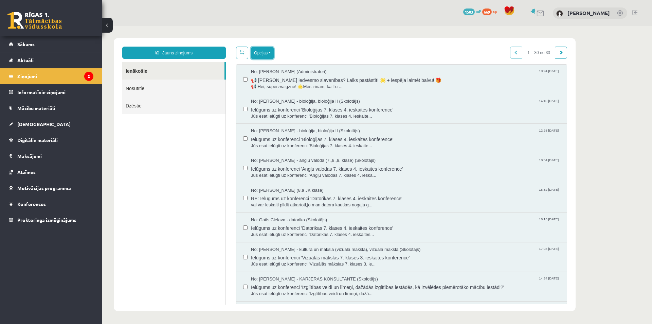
click at [264, 50] on button "Opcijas" at bounding box center [262, 53] width 23 height 12
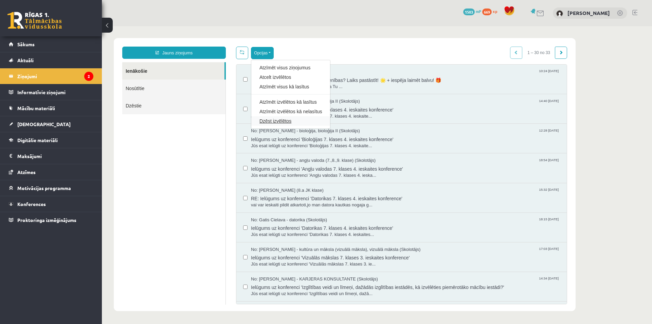
click at [282, 120] on link "Dzēst izvēlētos" at bounding box center [290, 120] width 62 height 7
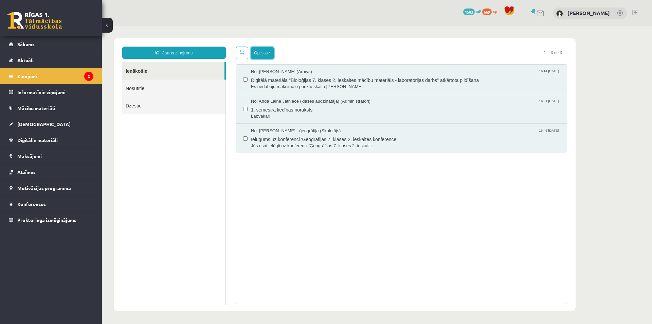
click at [262, 50] on button "Opcijas" at bounding box center [262, 53] width 23 height 12
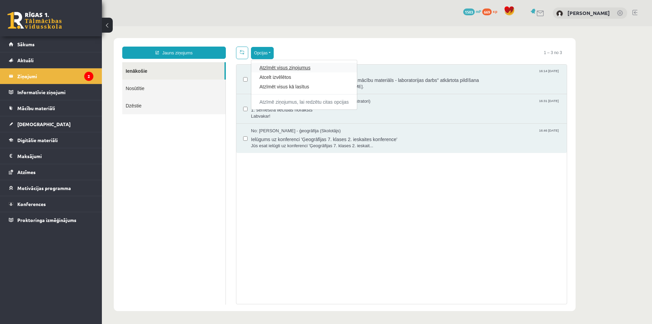
click at [279, 69] on link "Atzīmēt visus ziņojumus" at bounding box center [303, 67] width 89 height 7
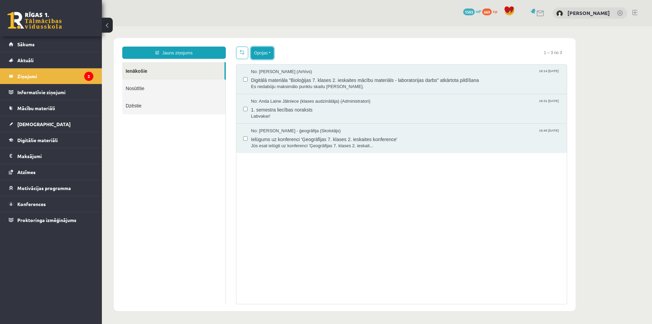
click at [268, 55] on button "Opcijas" at bounding box center [262, 53] width 23 height 12
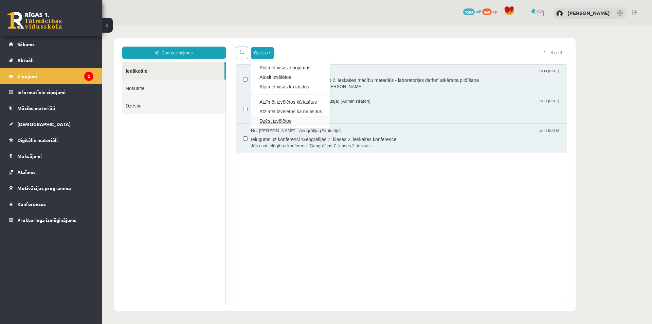
click at [290, 119] on link "Dzēst izvēlētos" at bounding box center [290, 120] width 62 height 7
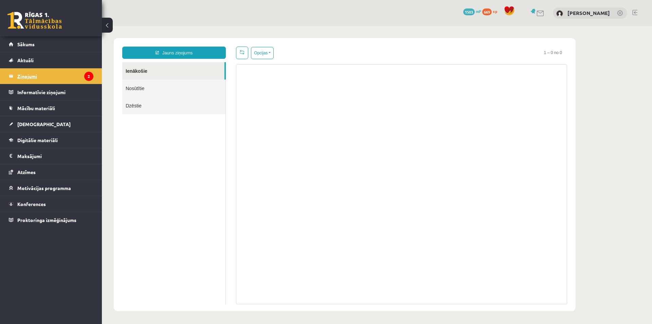
click at [53, 72] on legend "Ziņojumi 2" at bounding box center [55, 76] width 76 height 16
click at [37, 140] on span "Digitālie materiāli" at bounding box center [37, 140] width 40 height 6
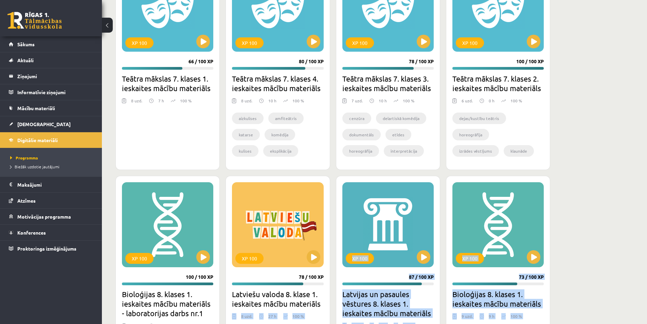
scroll to position [342, 0]
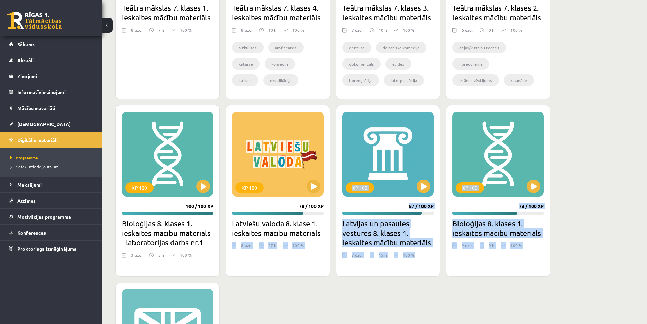
drag, startPoint x: 230, startPoint y: 321, endPoint x: 226, endPoint y: 327, distance: 7.3
